Goal: Entertainment & Leisure: Consume media (video, audio)

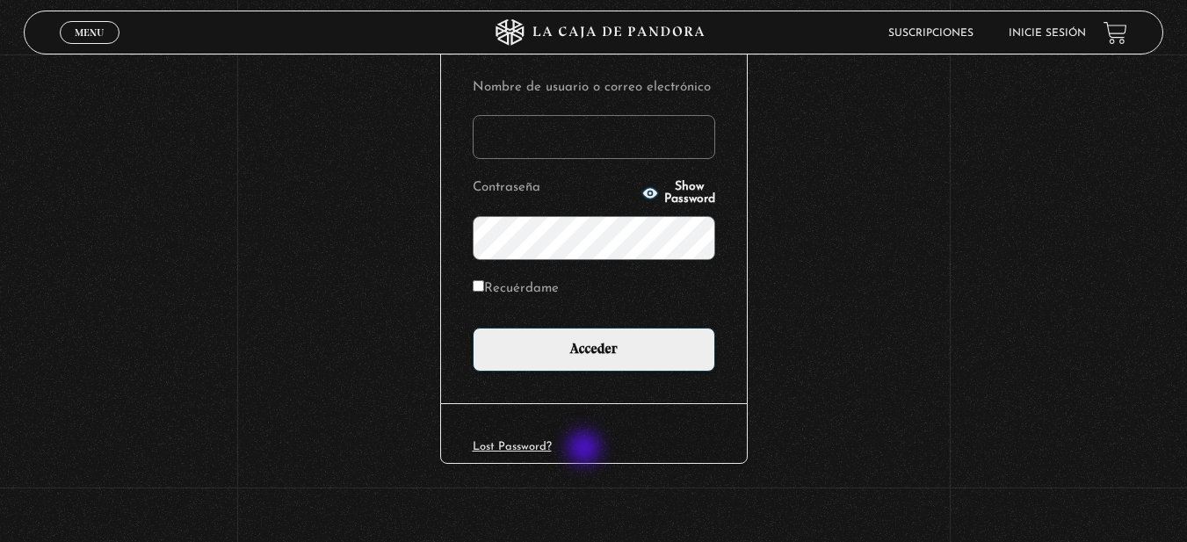
scroll to position [227, 0]
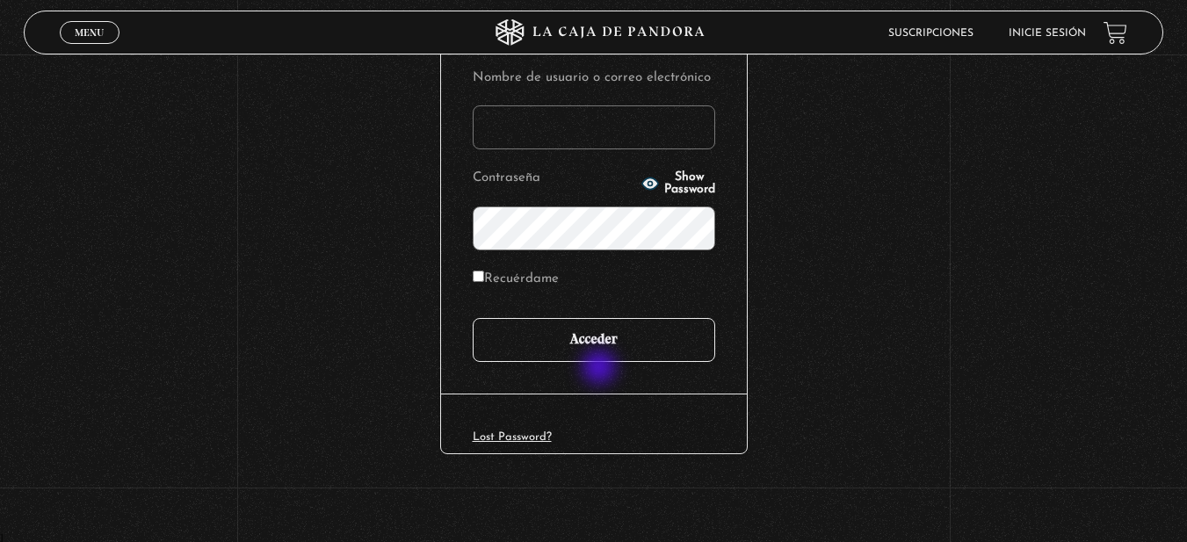
type input "paula.urena20@gmail.com"
click at [596, 347] on input "Acceder" at bounding box center [594, 340] width 243 height 44
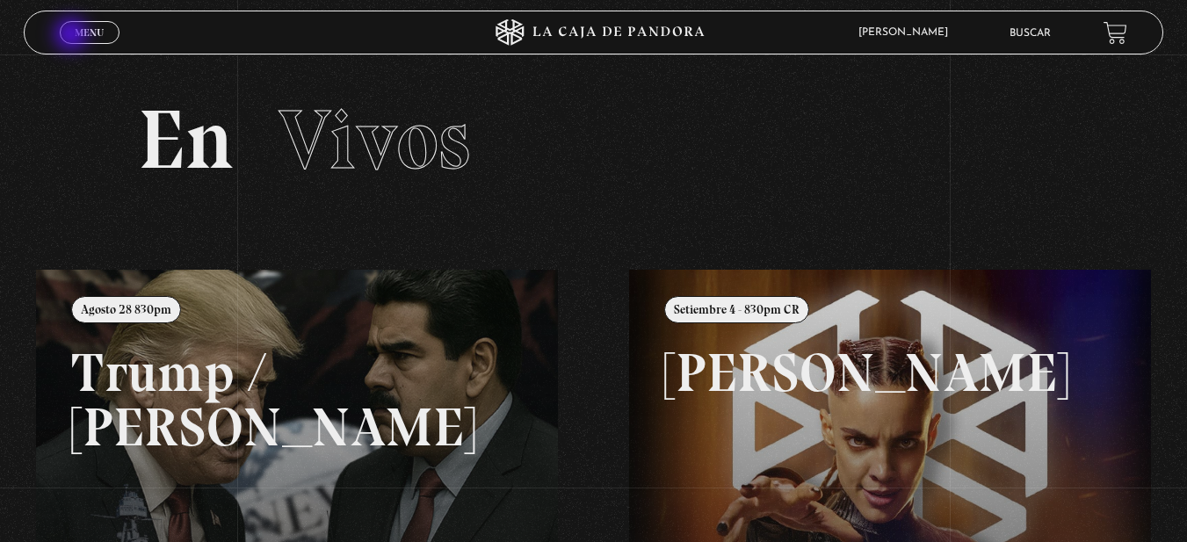
click at [73, 36] on link "Menu Cerrar" at bounding box center [90, 32] width 60 height 23
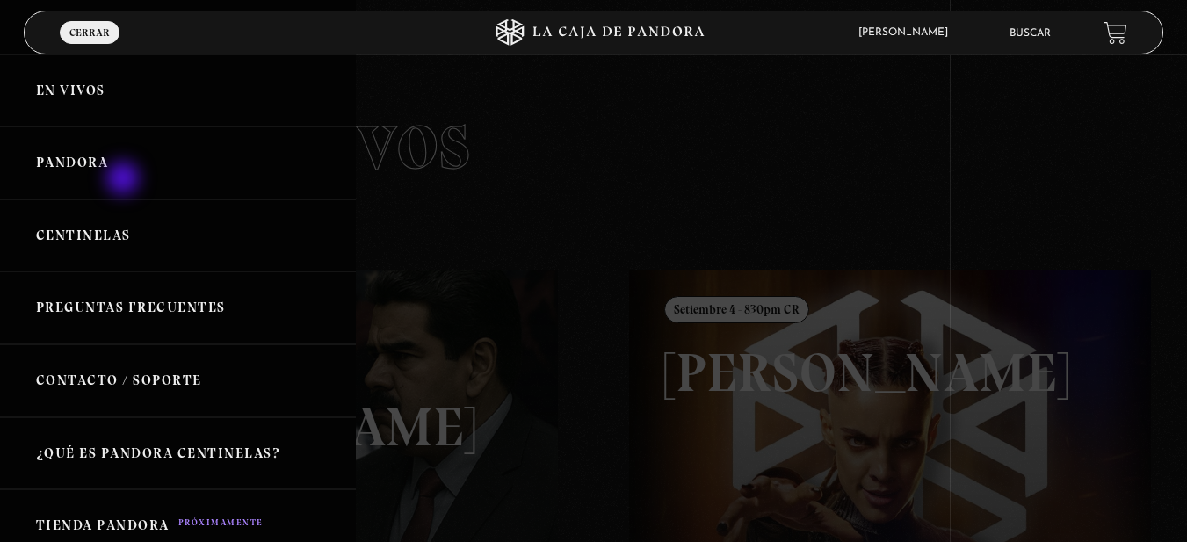
click at [125, 177] on link "Pandora" at bounding box center [178, 163] width 356 height 73
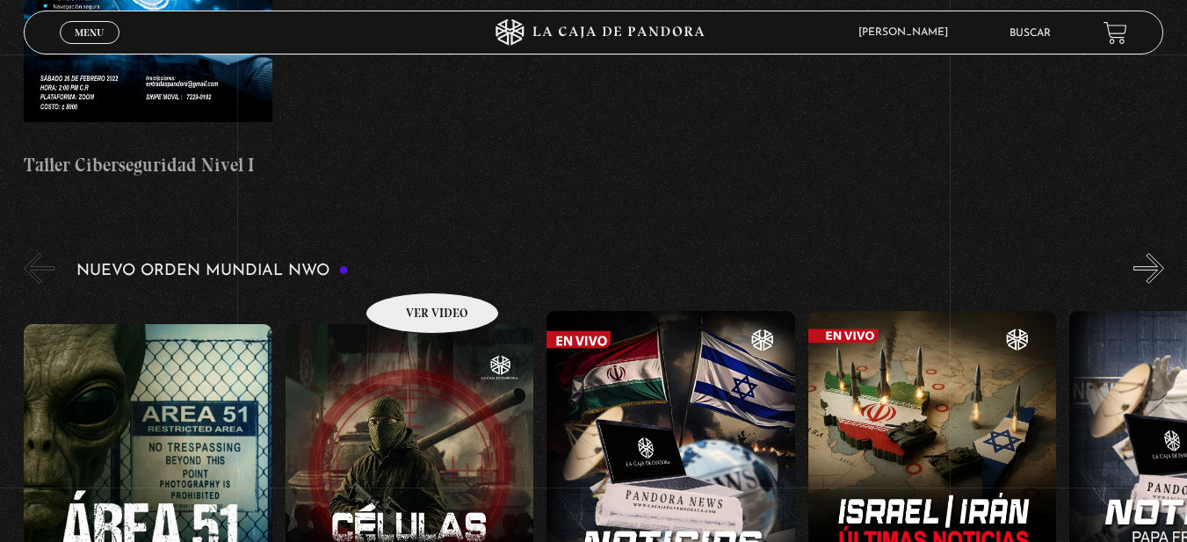
scroll to position [1054, 0]
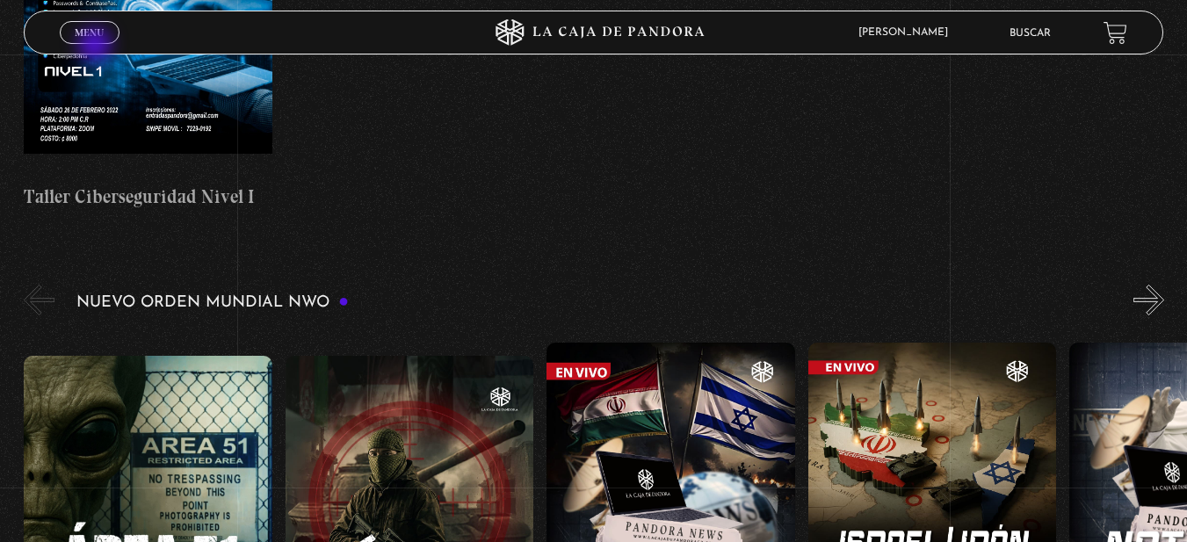
click at [86, 35] on span "Menu" at bounding box center [89, 32] width 29 height 11
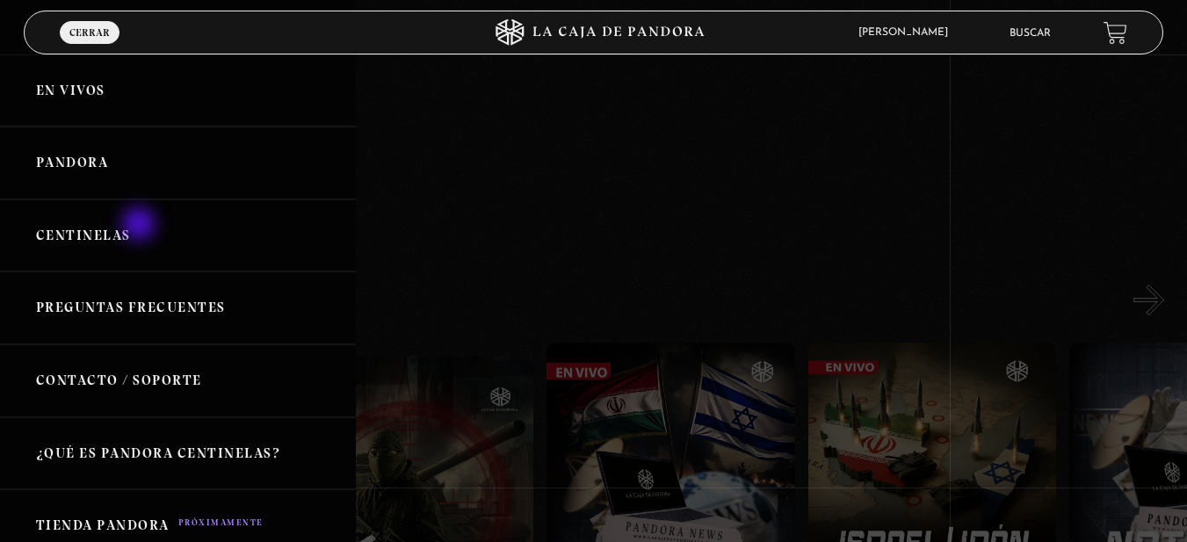
click at [141, 226] on link "Centinelas" at bounding box center [178, 235] width 356 height 73
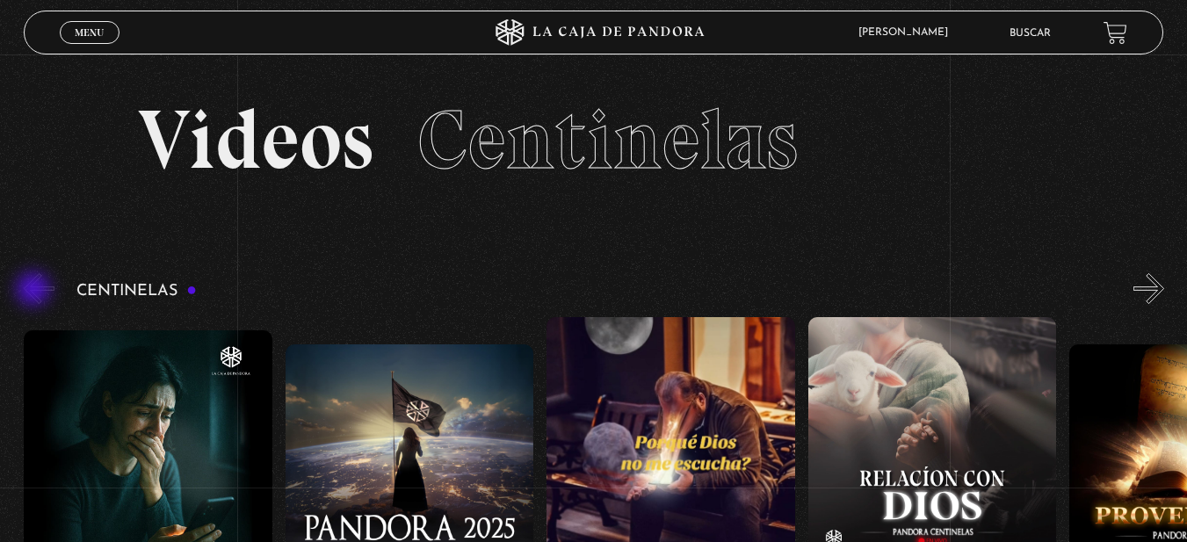
click at [35, 291] on button "«" at bounding box center [39, 288] width 31 height 31
click at [38, 292] on button "«" at bounding box center [39, 288] width 31 height 31
click at [86, 33] on span "Menu" at bounding box center [89, 32] width 29 height 11
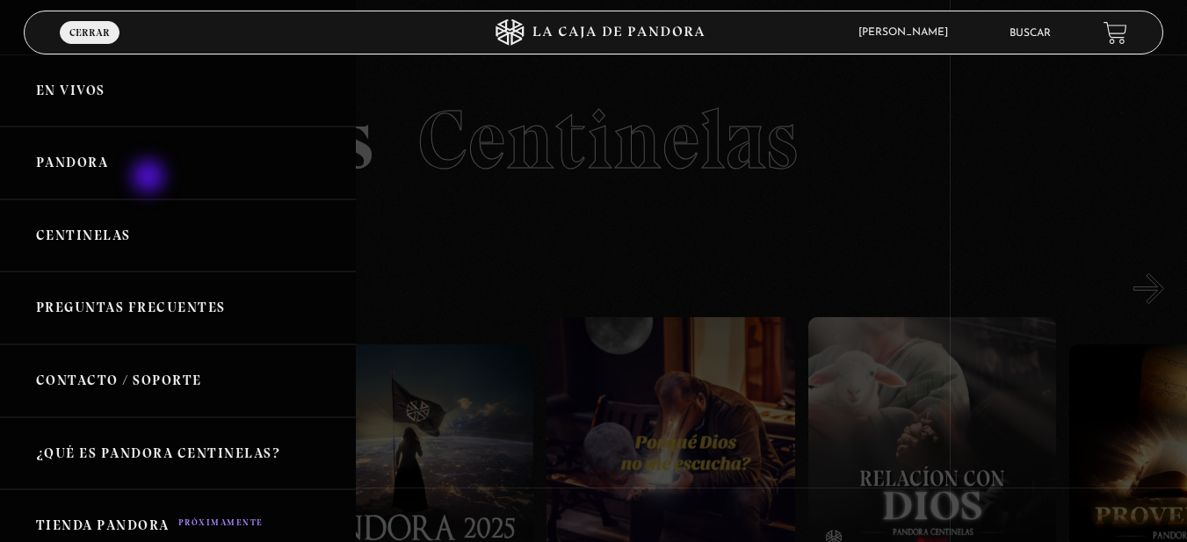
click at [149, 176] on link "Pandora" at bounding box center [178, 163] width 356 height 73
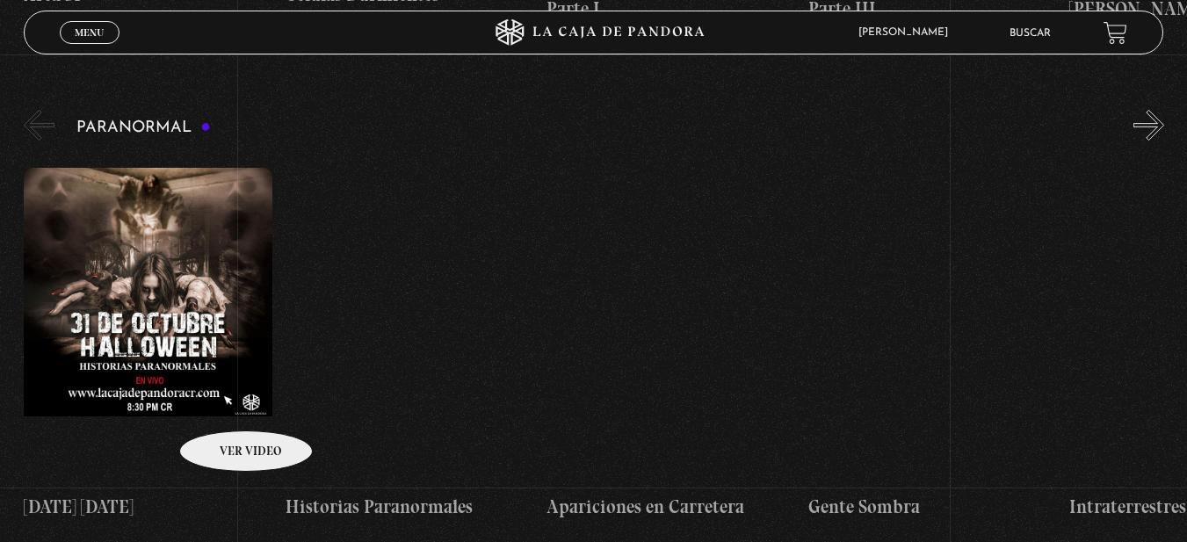
scroll to position [1757, 0]
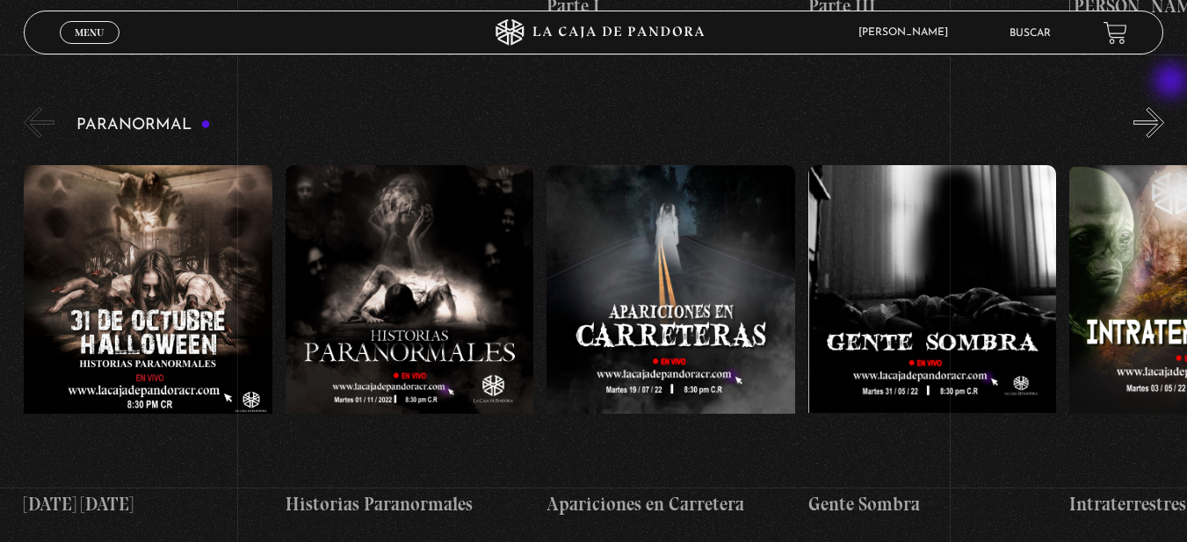
click at [1163, 107] on button "»" at bounding box center [1149, 122] width 31 height 31
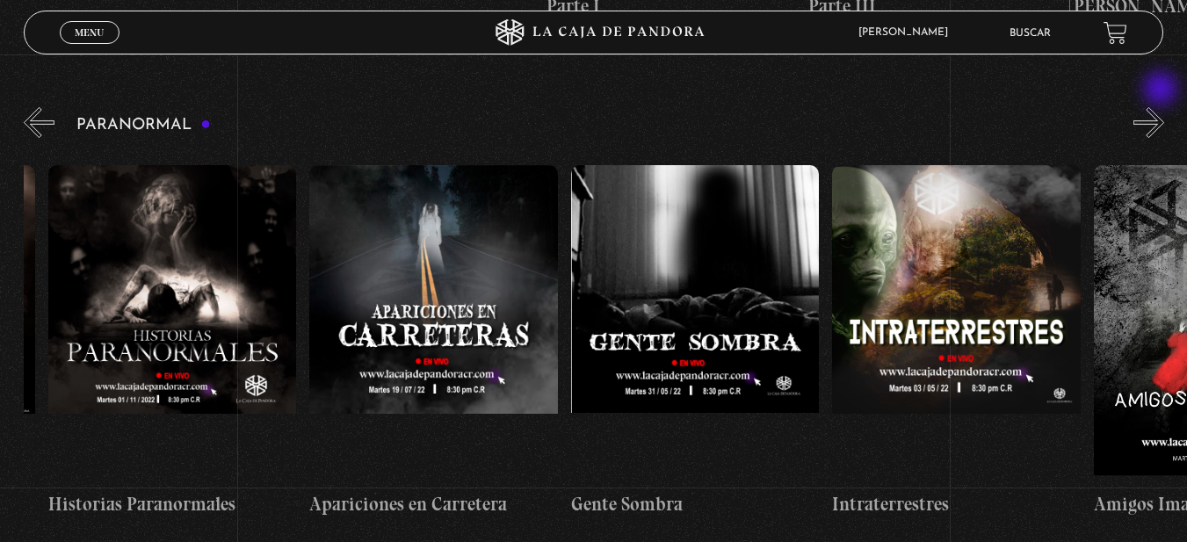
click at [1163, 107] on button "»" at bounding box center [1149, 122] width 31 height 31
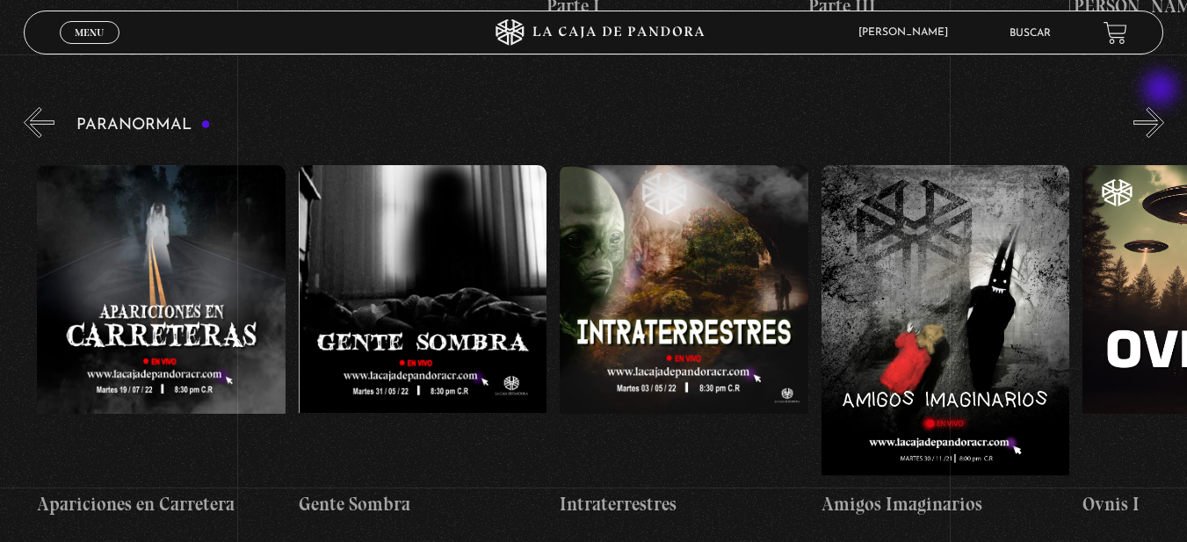
click at [1163, 107] on button "»" at bounding box center [1149, 122] width 31 height 31
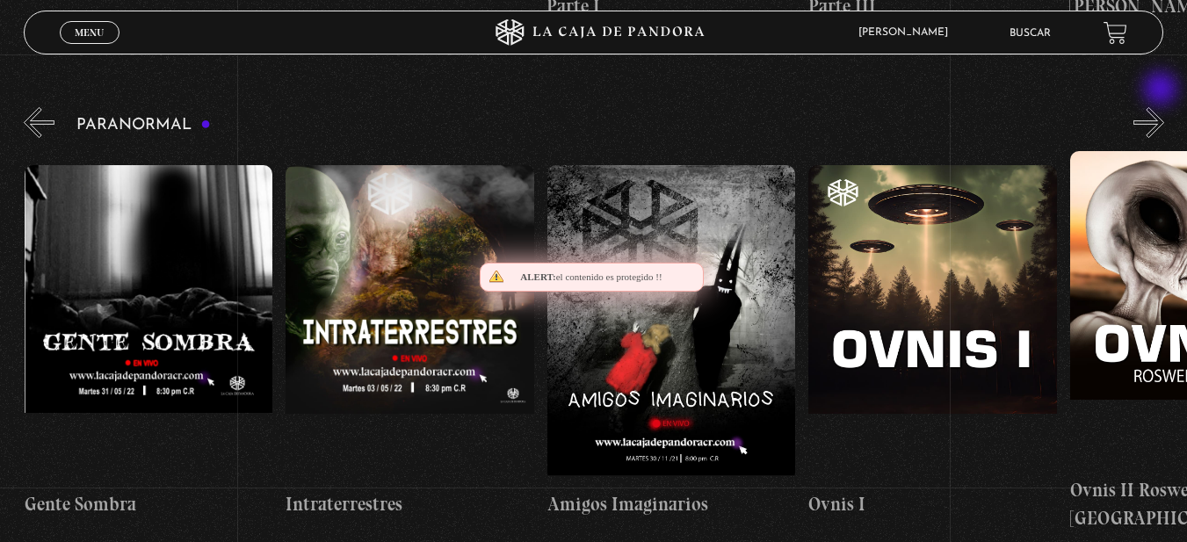
click at [1163, 107] on button "»" at bounding box center [1149, 122] width 31 height 31
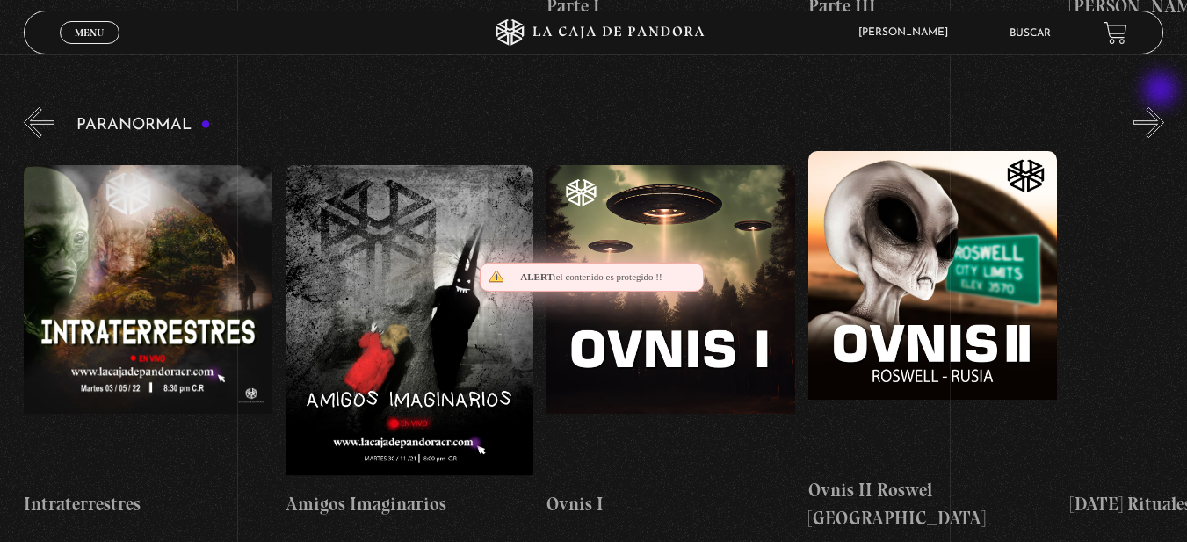
click at [1163, 107] on button "»" at bounding box center [1149, 122] width 31 height 31
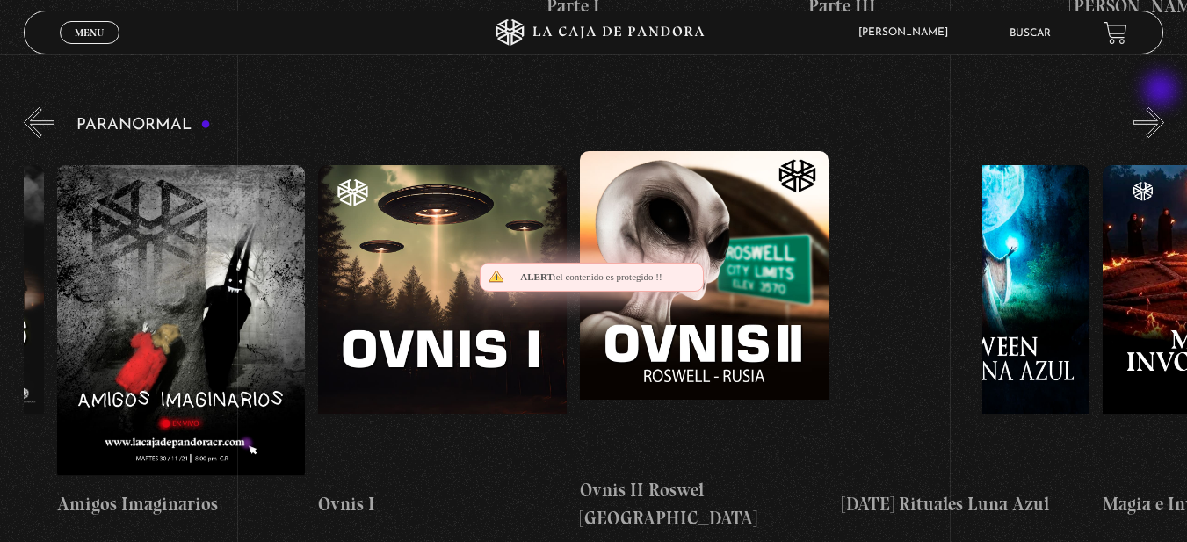
click at [1163, 107] on button "»" at bounding box center [1149, 122] width 31 height 31
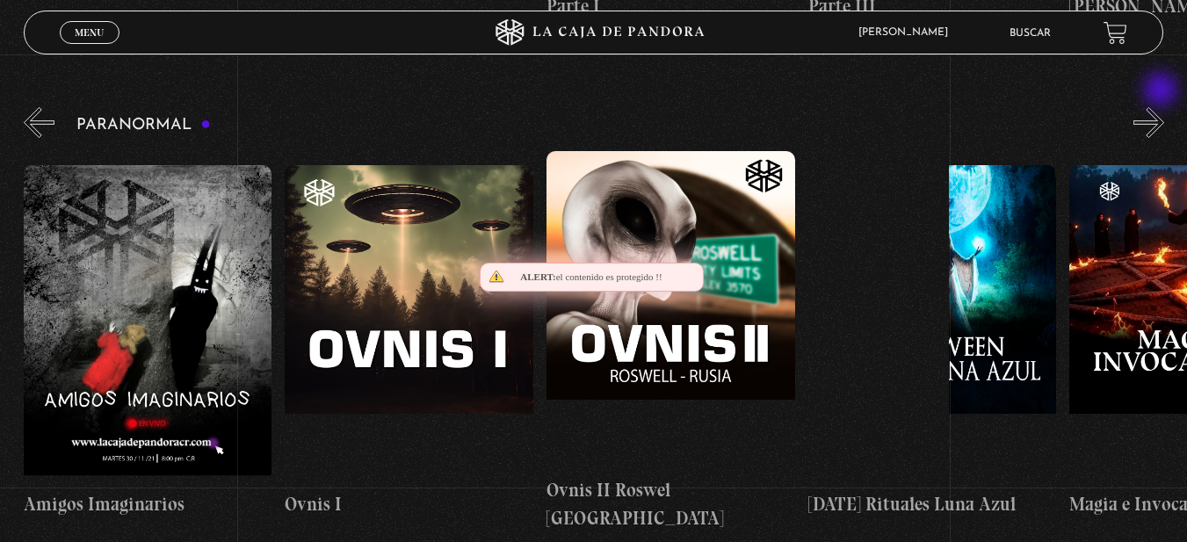
click at [1163, 107] on button "»" at bounding box center [1149, 122] width 31 height 31
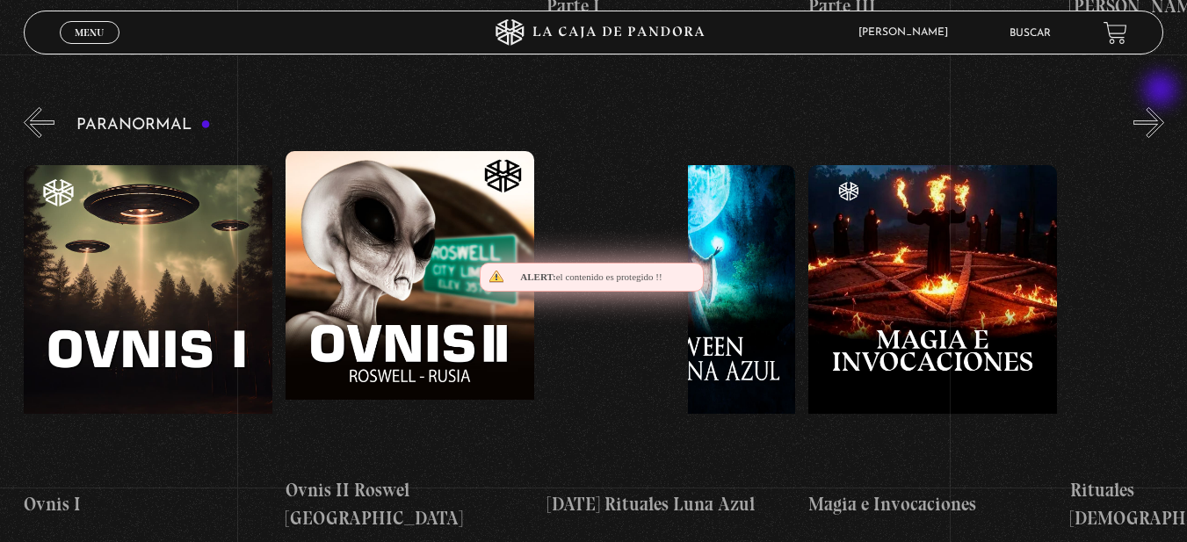
click at [1163, 107] on button "»" at bounding box center [1149, 122] width 31 height 31
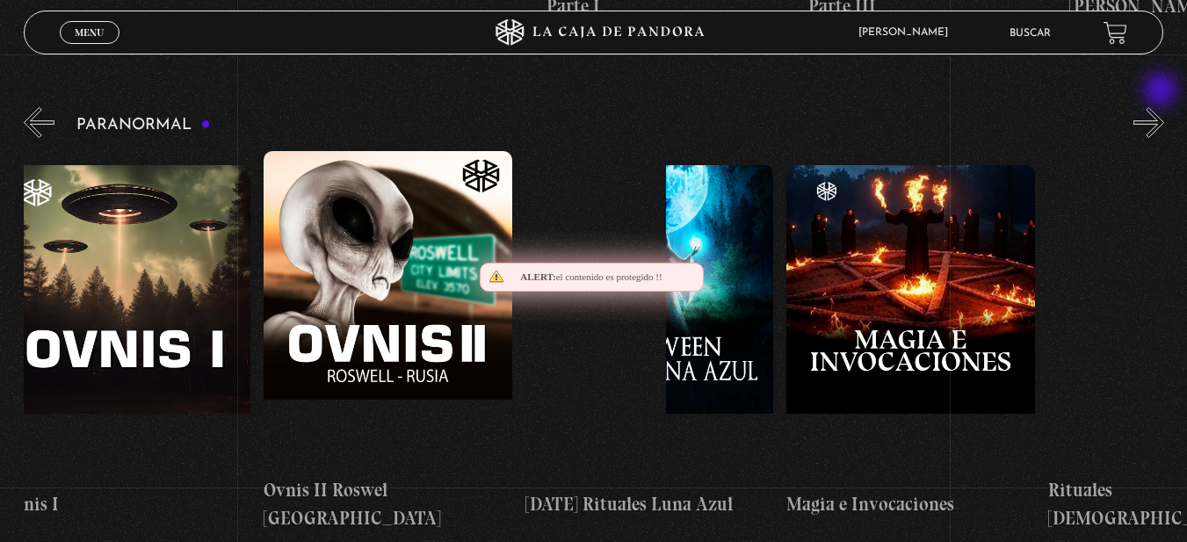
click at [1163, 107] on button "»" at bounding box center [1149, 122] width 31 height 31
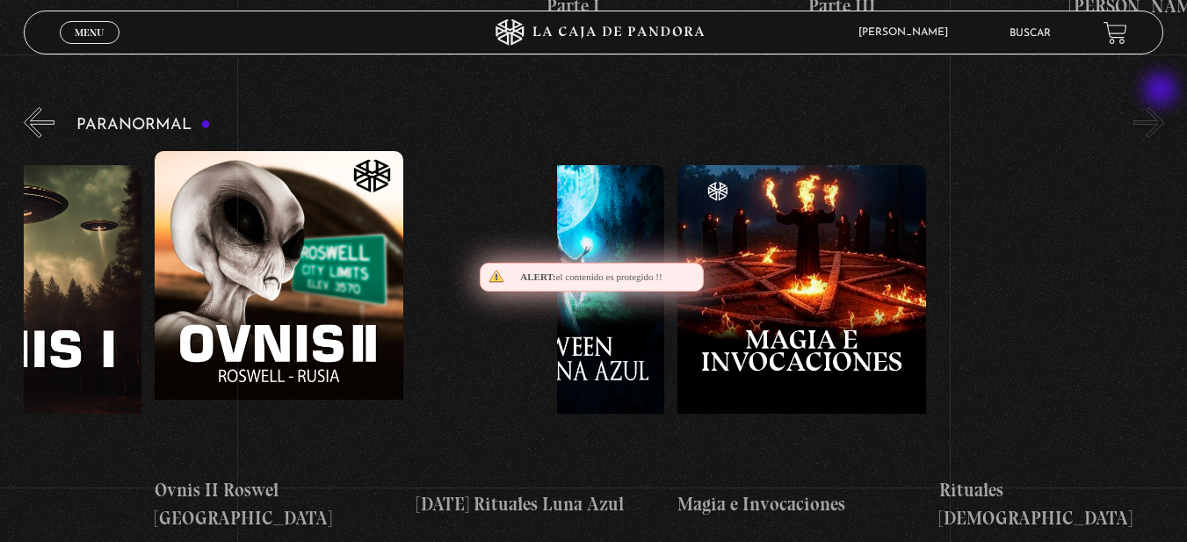
click at [1163, 107] on button "»" at bounding box center [1149, 122] width 31 height 31
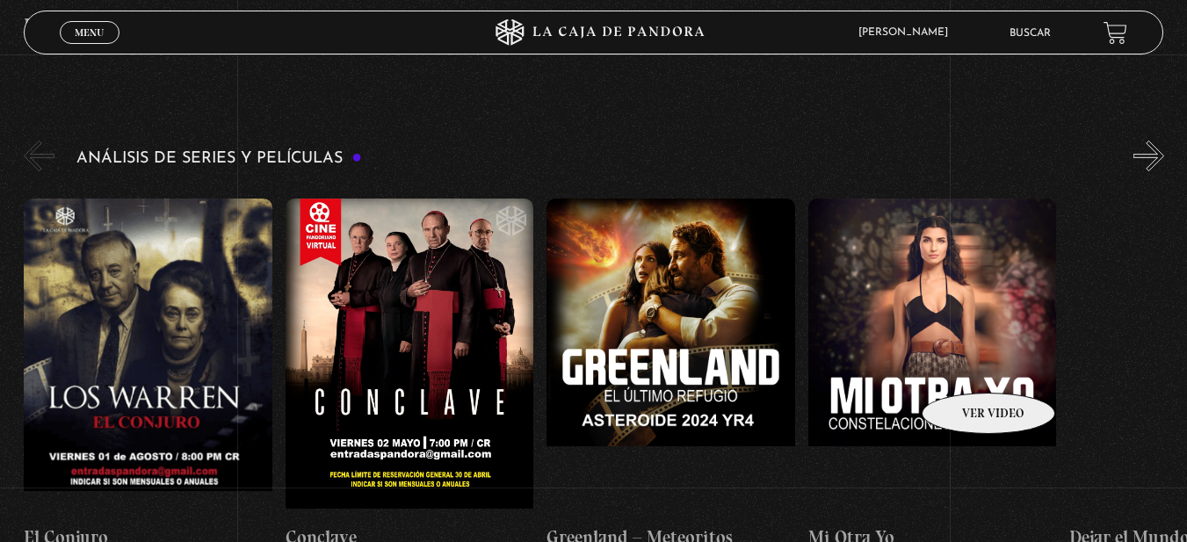
scroll to position [3251, 0]
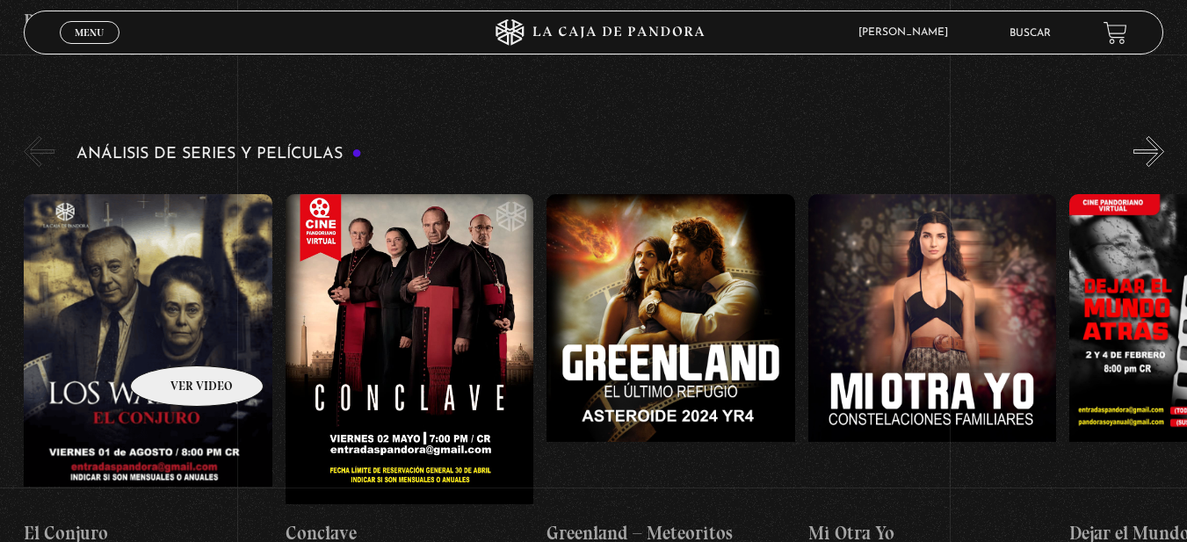
click at [102, 272] on figure at bounding box center [148, 352] width 249 height 316
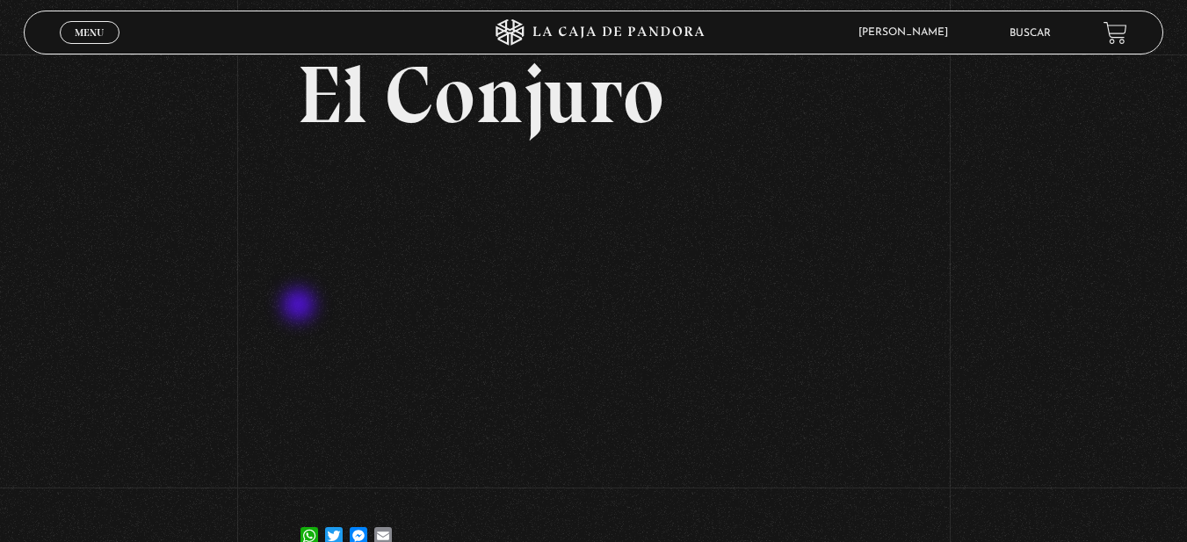
scroll to position [88, 0]
click at [1082, 293] on div "Volver [DATE] [GEOGRAPHIC_DATA] WhatsApp Twitter Messenger Email" at bounding box center [593, 272] width 1187 height 611
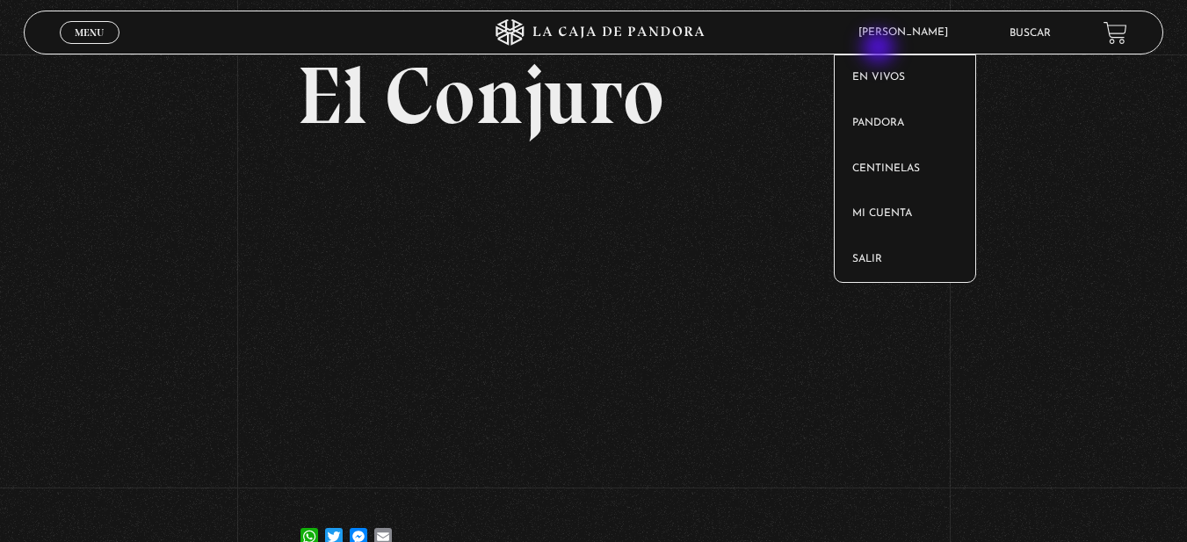
click at [888, 43] on article "Paula Ureña Pinto En vivos Pandora Centinelas Mi cuenta Salir" at bounding box center [921, 32] width 142 height 40
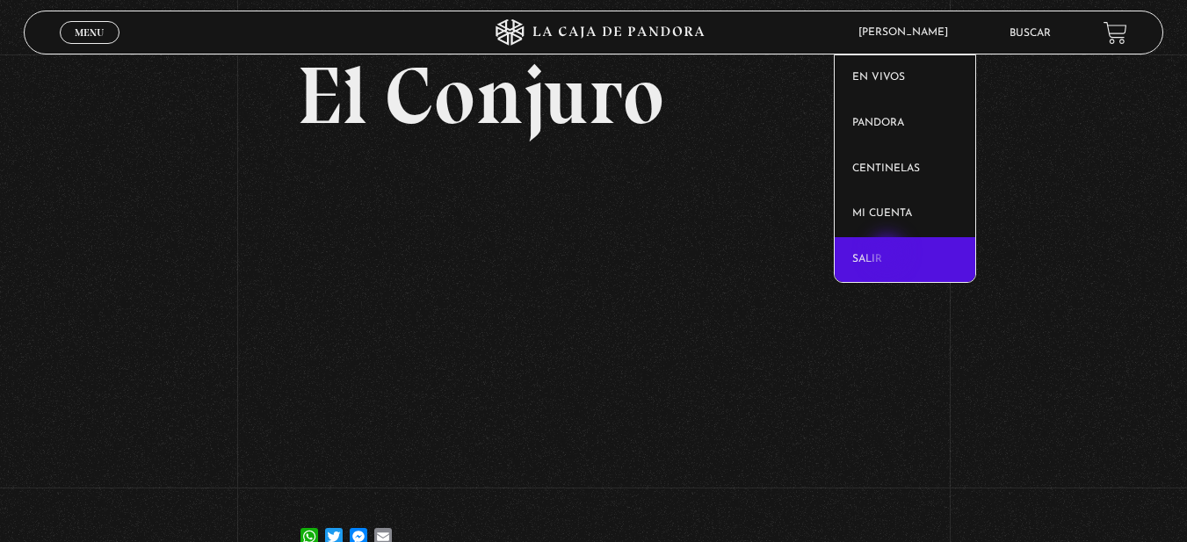
click at [889, 258] on link "Salir" at bounding box center [905, 260] width 141 height 46
